Goal: Task Accomplishment & Management: Manage account settings

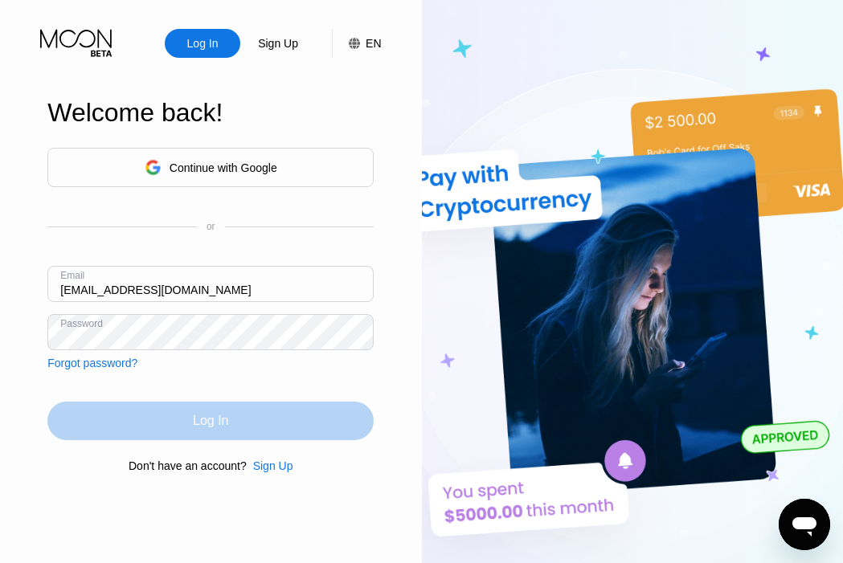
click at [209, 424] on div "Log In" at bounding box center [210, 421] width 35 height 16
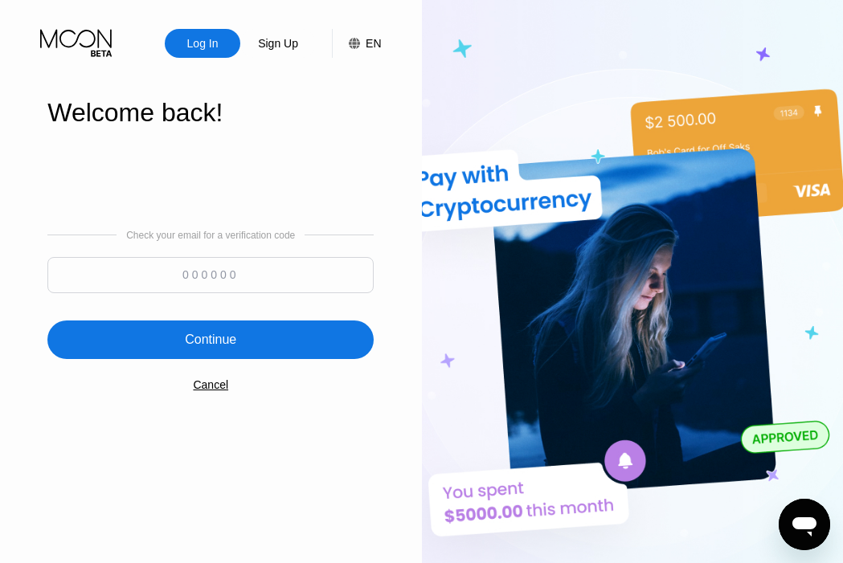
click at [269, 269] on input at bounding box center [210, 275] width 326 height 36
type input "488245"
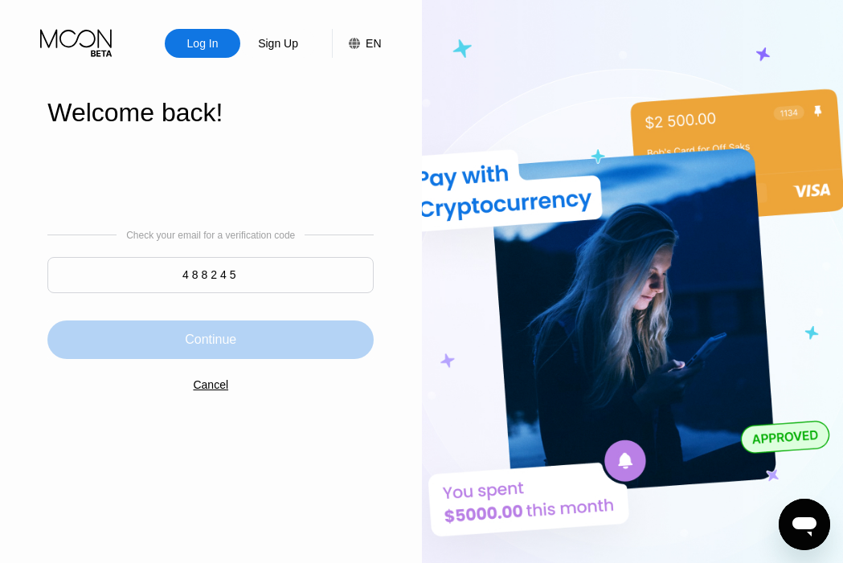
click at [227, 344] on div "Continue" at bounding box center [210, 340] width 51 height 16
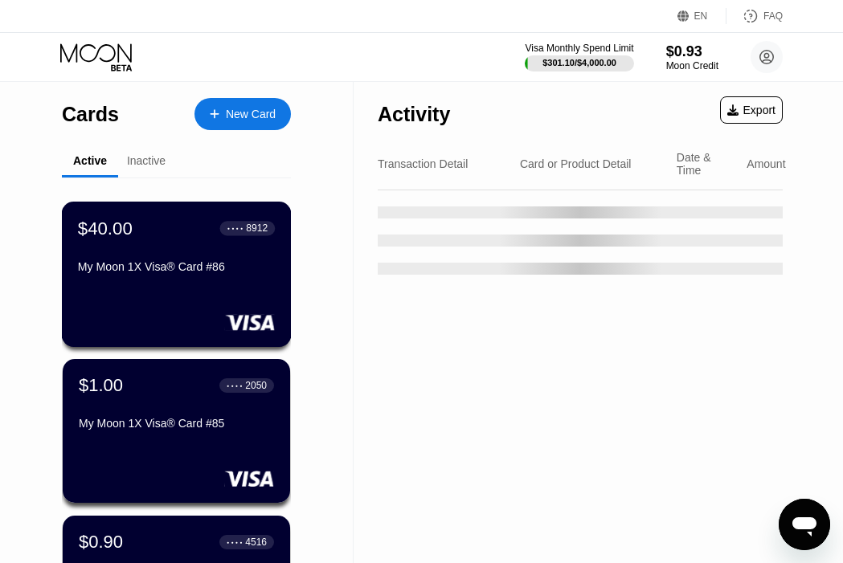
click at [220, 301] on div "$40.00 ● ● ● ● 8912 My Moon 1X Visa® Card #86" at bounding box center [177, 274] width 230 height 145
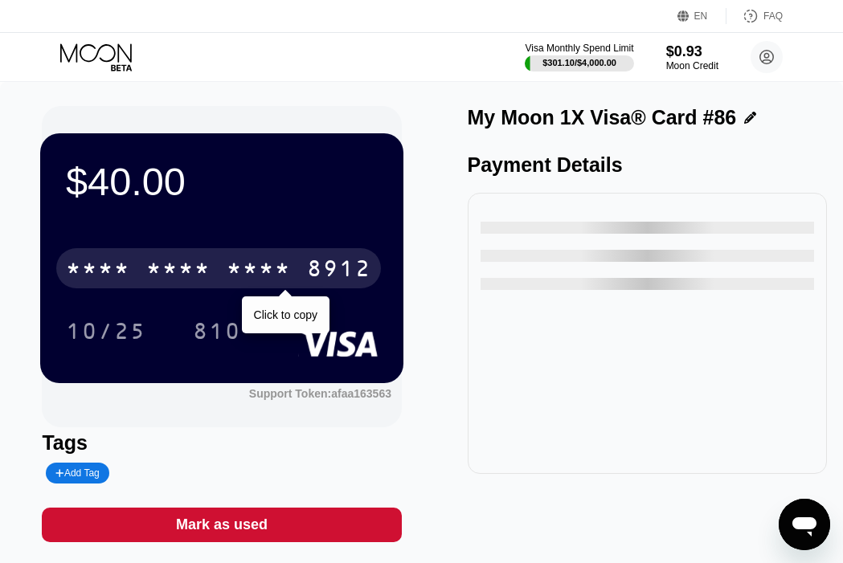
click at [371, 271] on div "8912" at bounding box center [339, 271] width 64 height 26
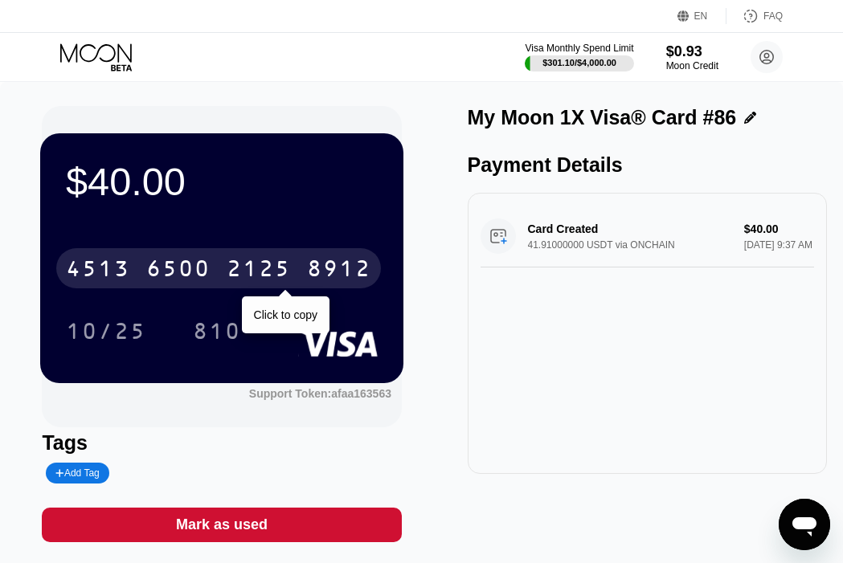
click at [232, 277] on div "2125" at bounding box center [259, 271] width 64 height 26
